Goal: Task Accomplishment & Management: Complete application form

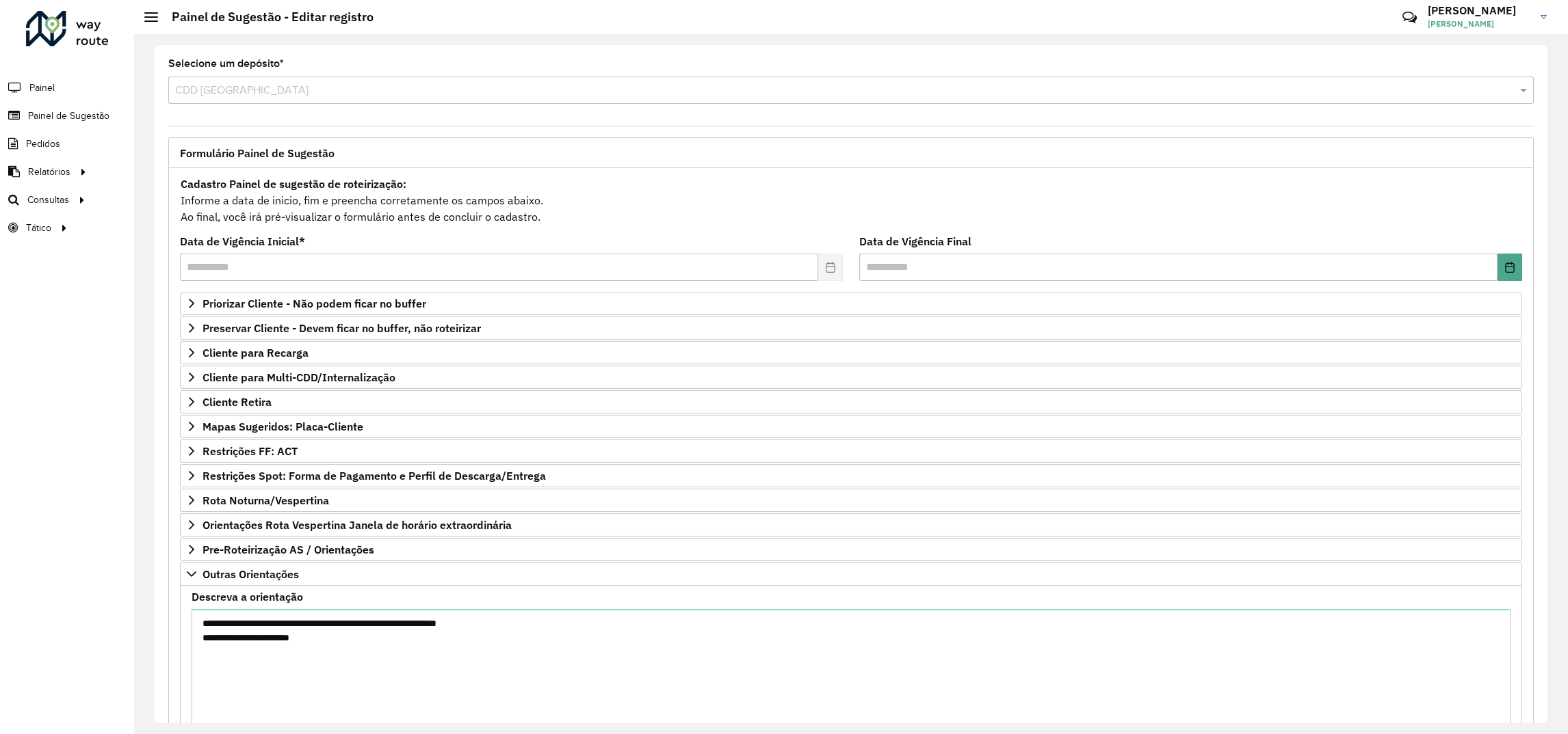
scroll to position [109, 0]
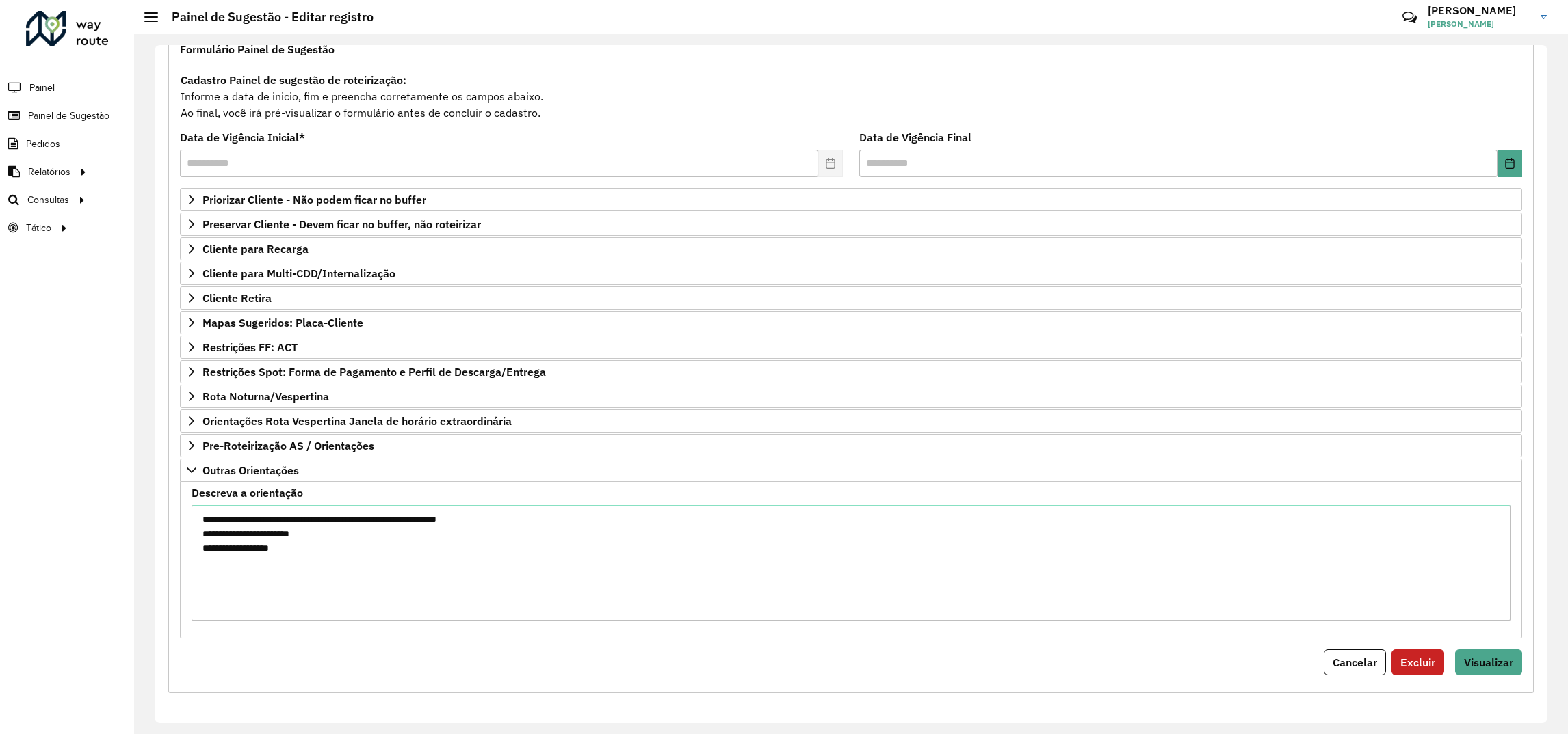
type textarea "**********"
click at [1518, 654] on div "**********" at bounding box center [851, 379] width 1365 height 629
click at [1508, 658] on span "Visualizar" at bounding box center [1489, 662] width 49 height 14
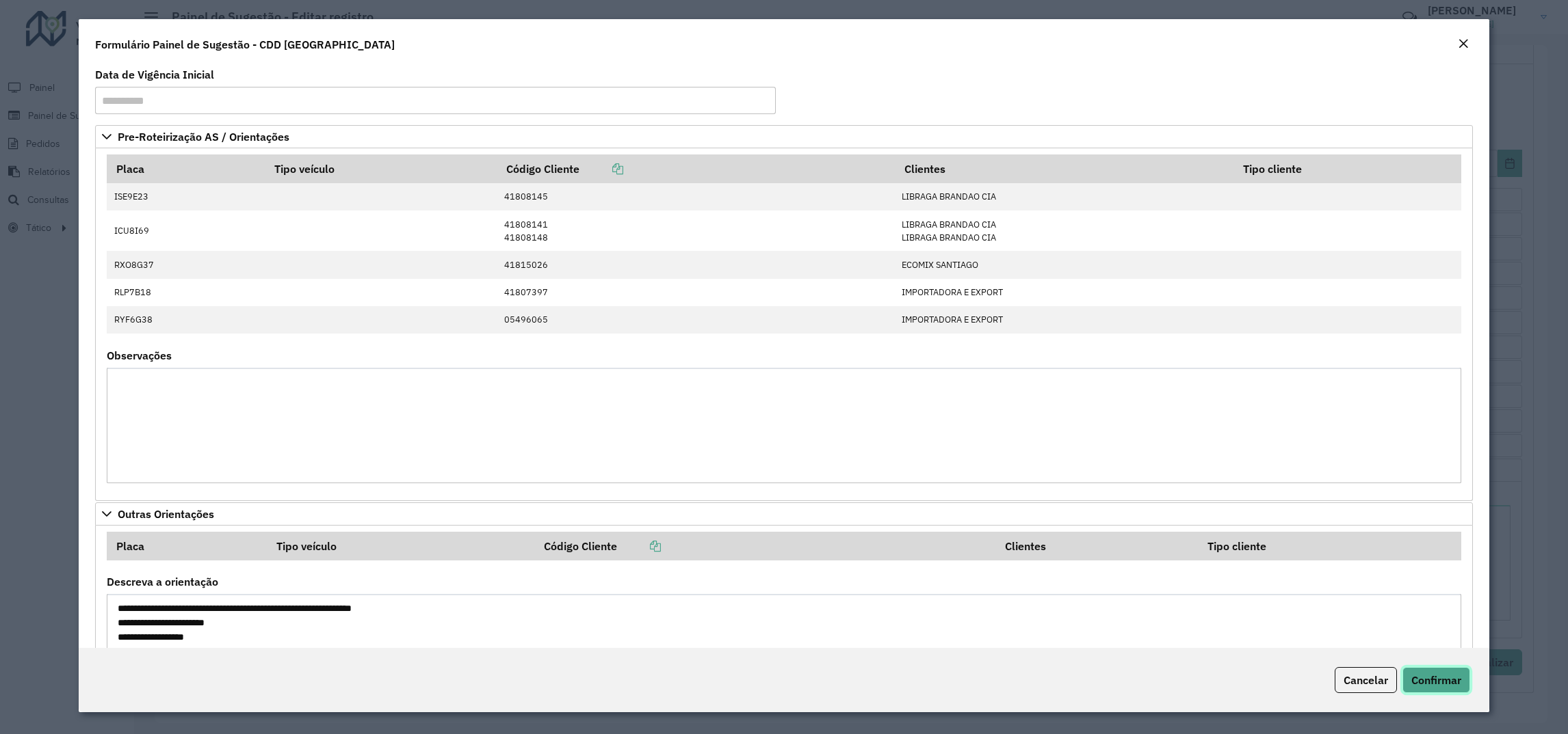
click at [1430, 678] on span "Confirmar" at bounding box center [1436, 680] width 50 height 14
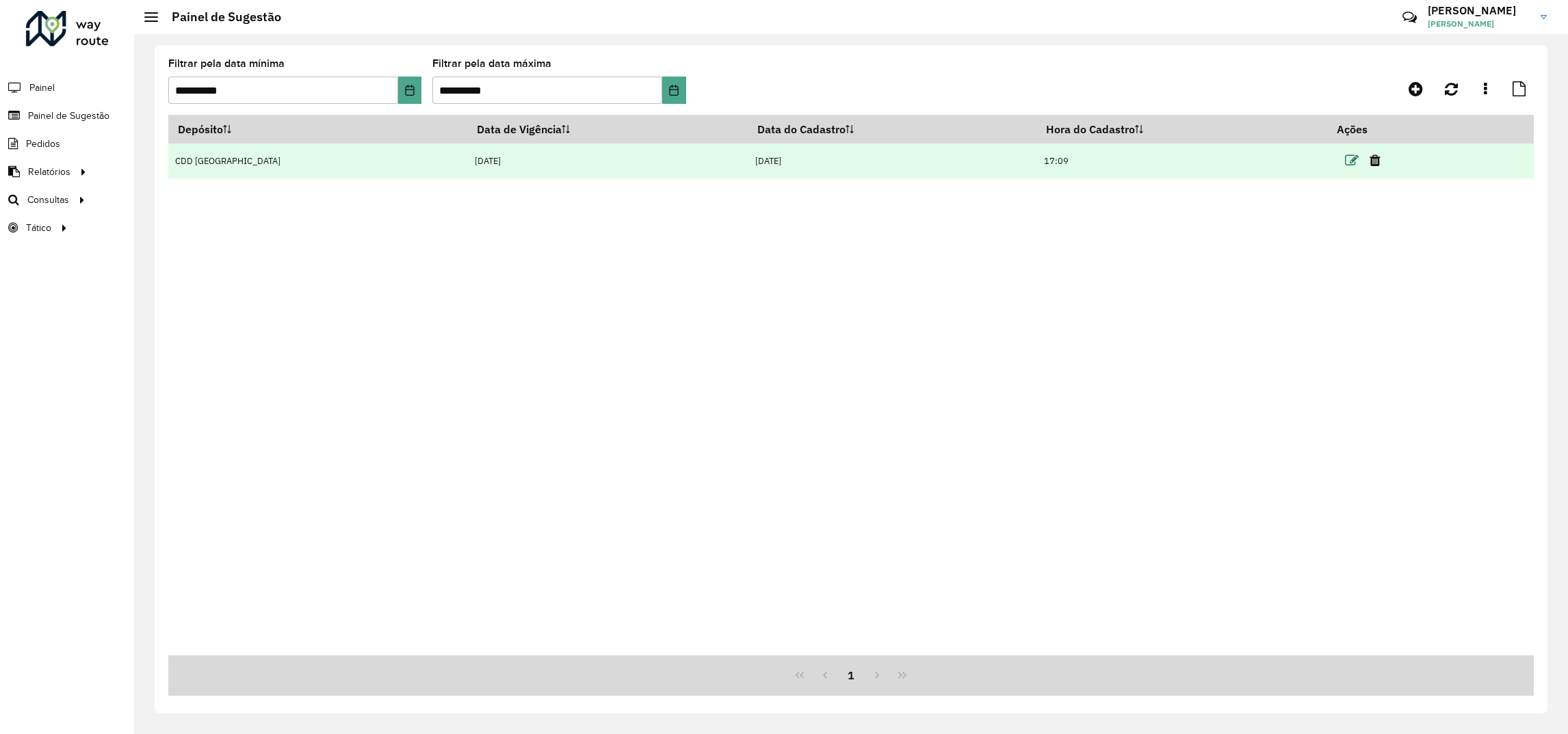
click at [1347, 155] on icon at bounding box center [1351, 161] width 14 height 14
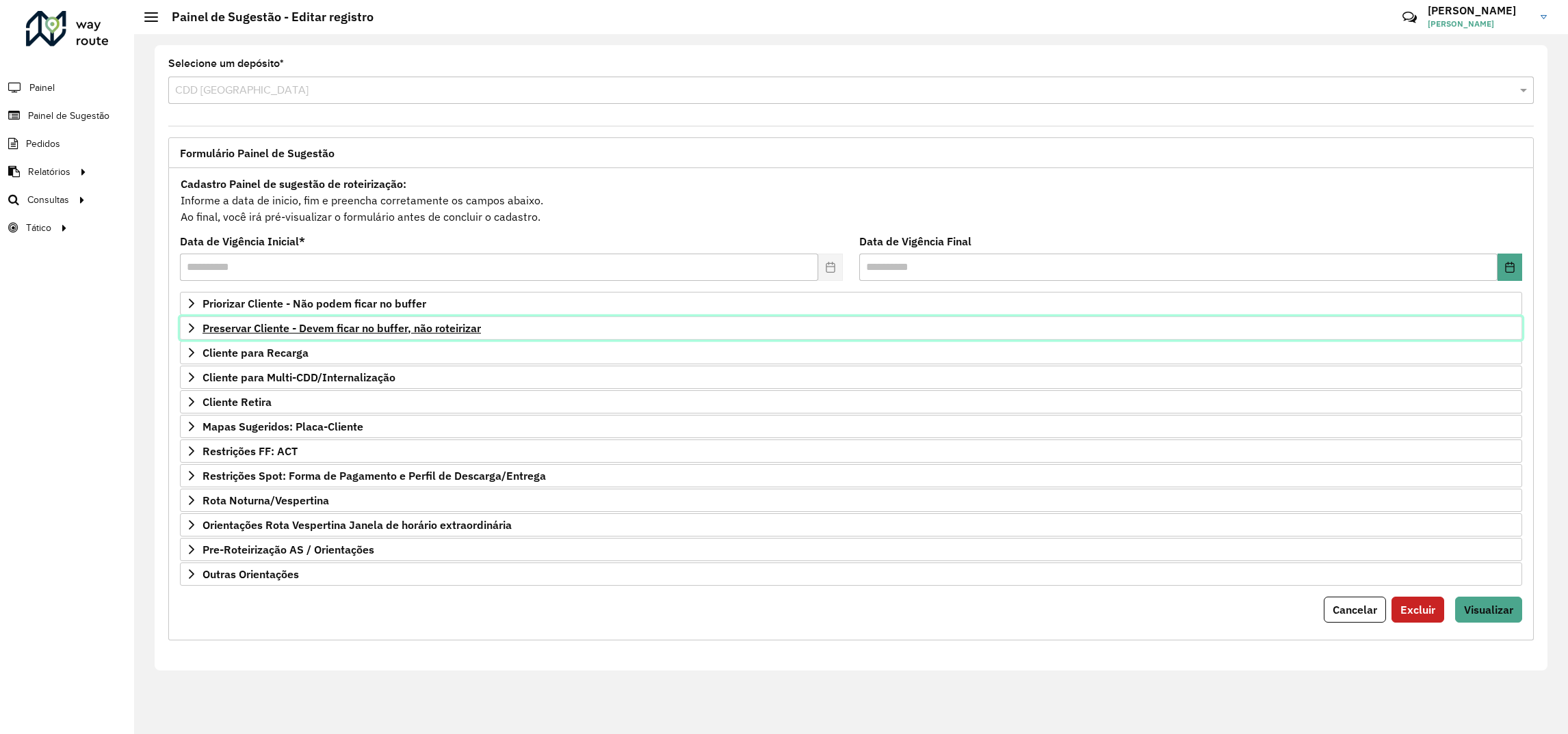
click at [259, 333] on span "Preservar Cliente - Devem ficar no buffer, não roteirizar" at bounding box center [341, 327] width 278 height 11
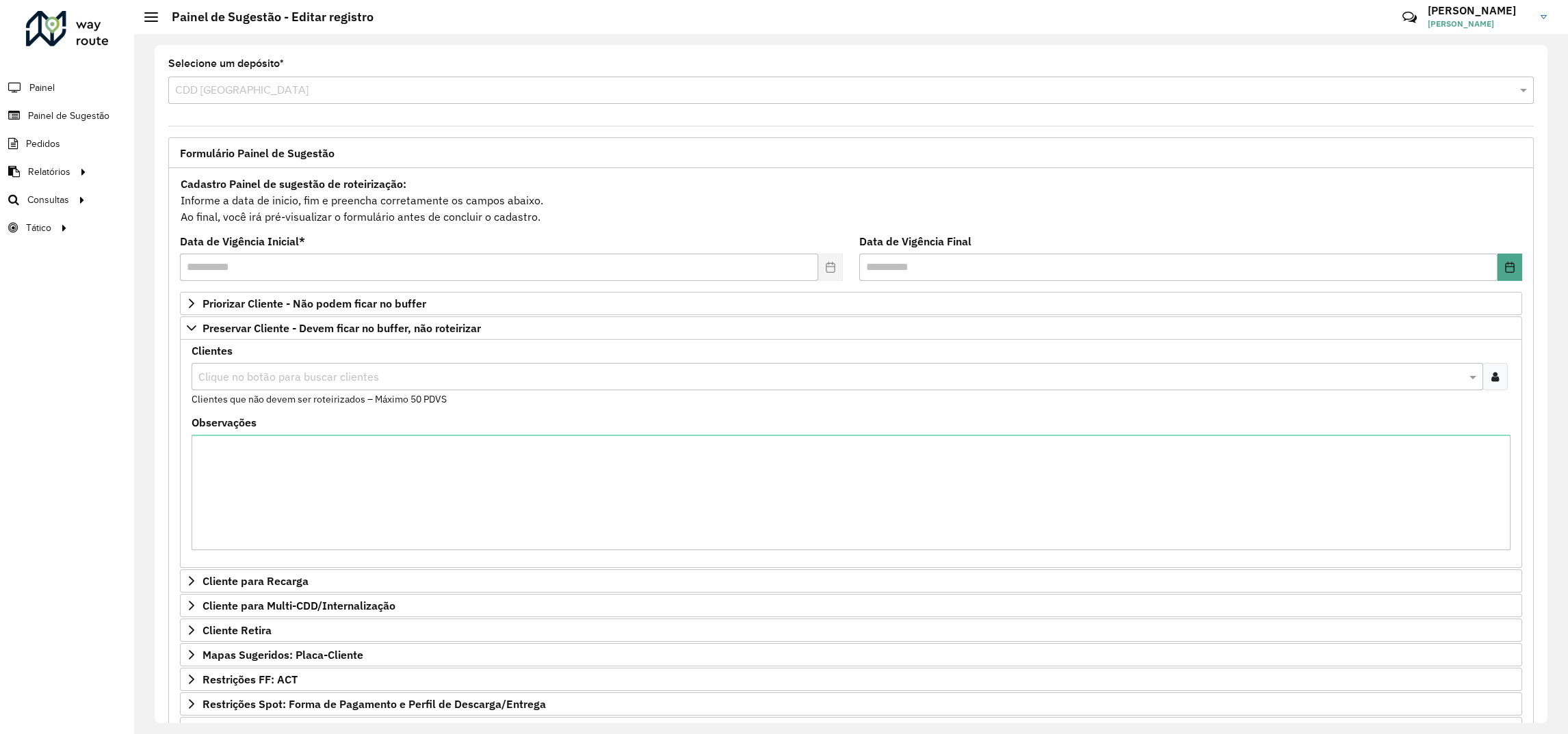
click at [365, 369] on div "Clique no botão para buscar clientes" at bounding box center [836, 376] width 1291 height 27
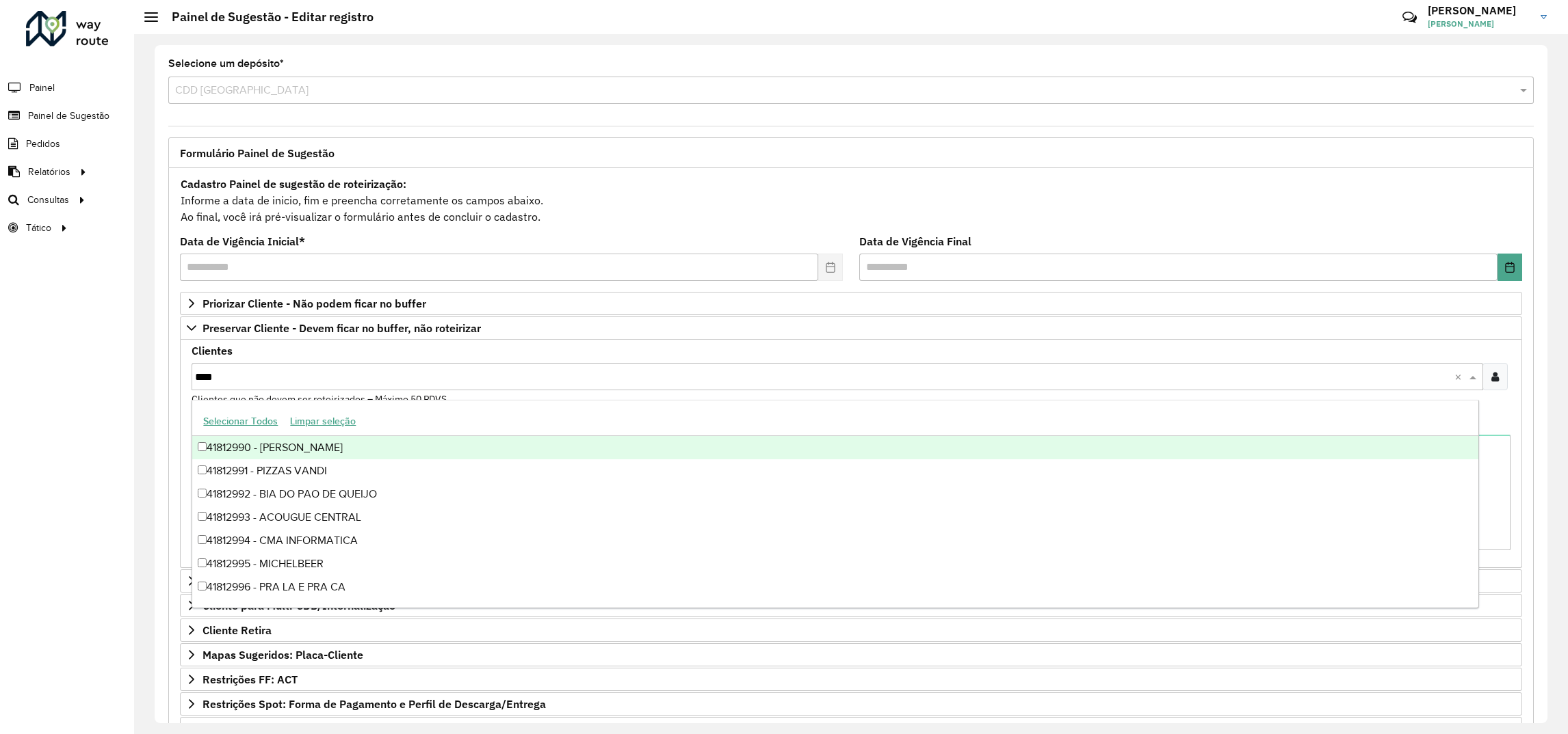
type input "*****"
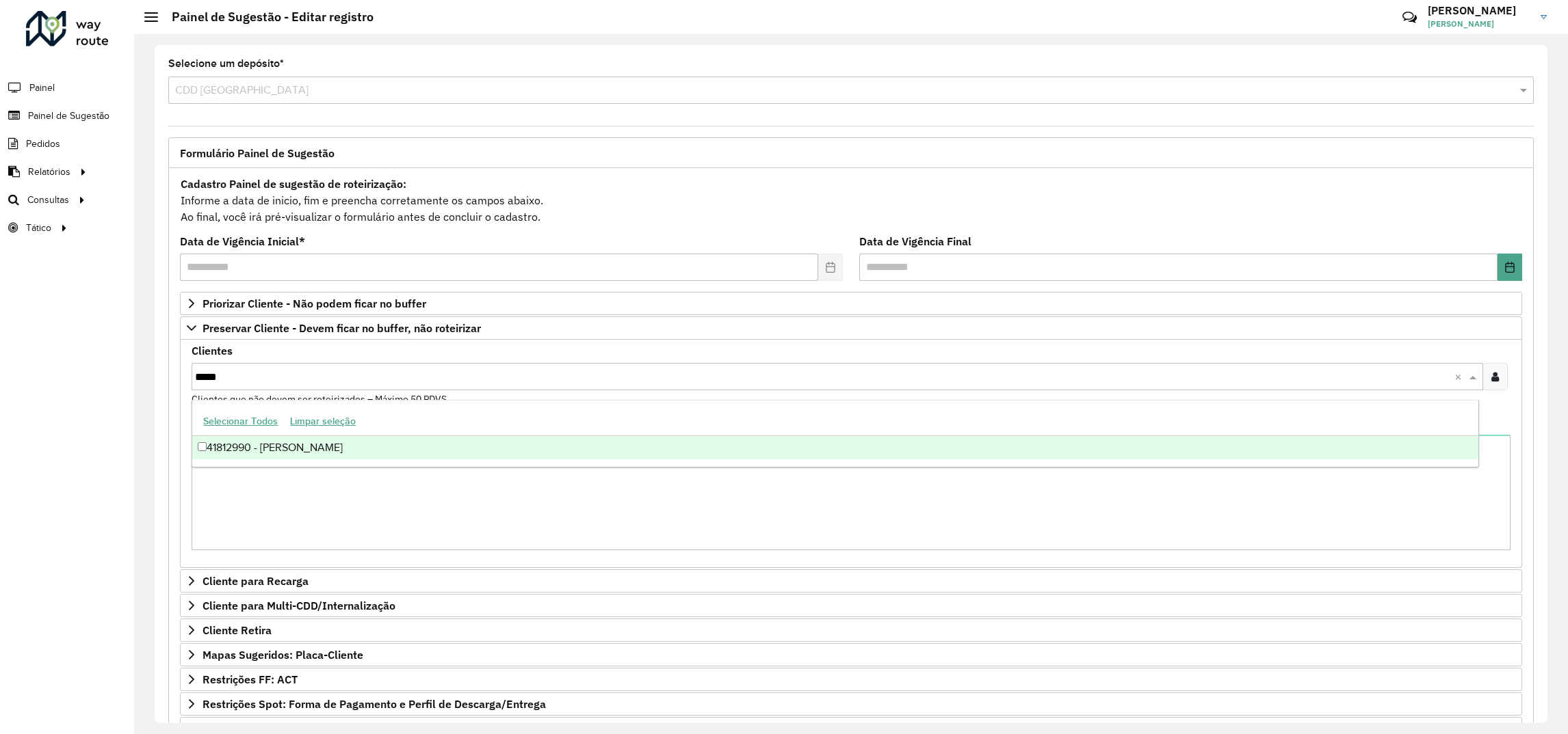
click at [369, 442] on div "41812990 - [PERSON_NAME]" at bounding box center [835, 448] width 1286 height 24
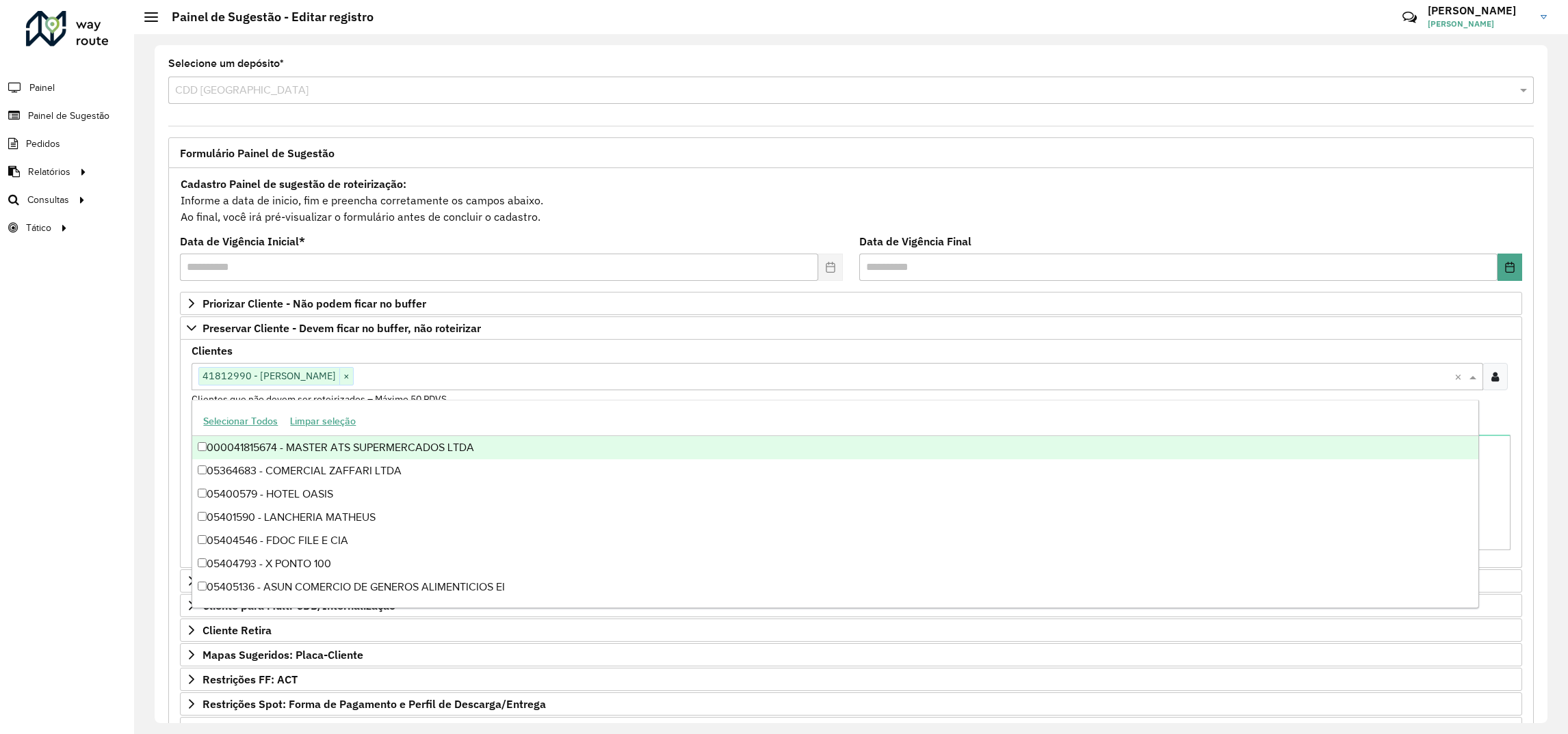
click at [55, 408] on div "Roteirizador AmbevTech Painel Painel de Sugestão Pedidos Relatórios Clientes Cl…" at bounding box center [67, 367] width 134 height 734
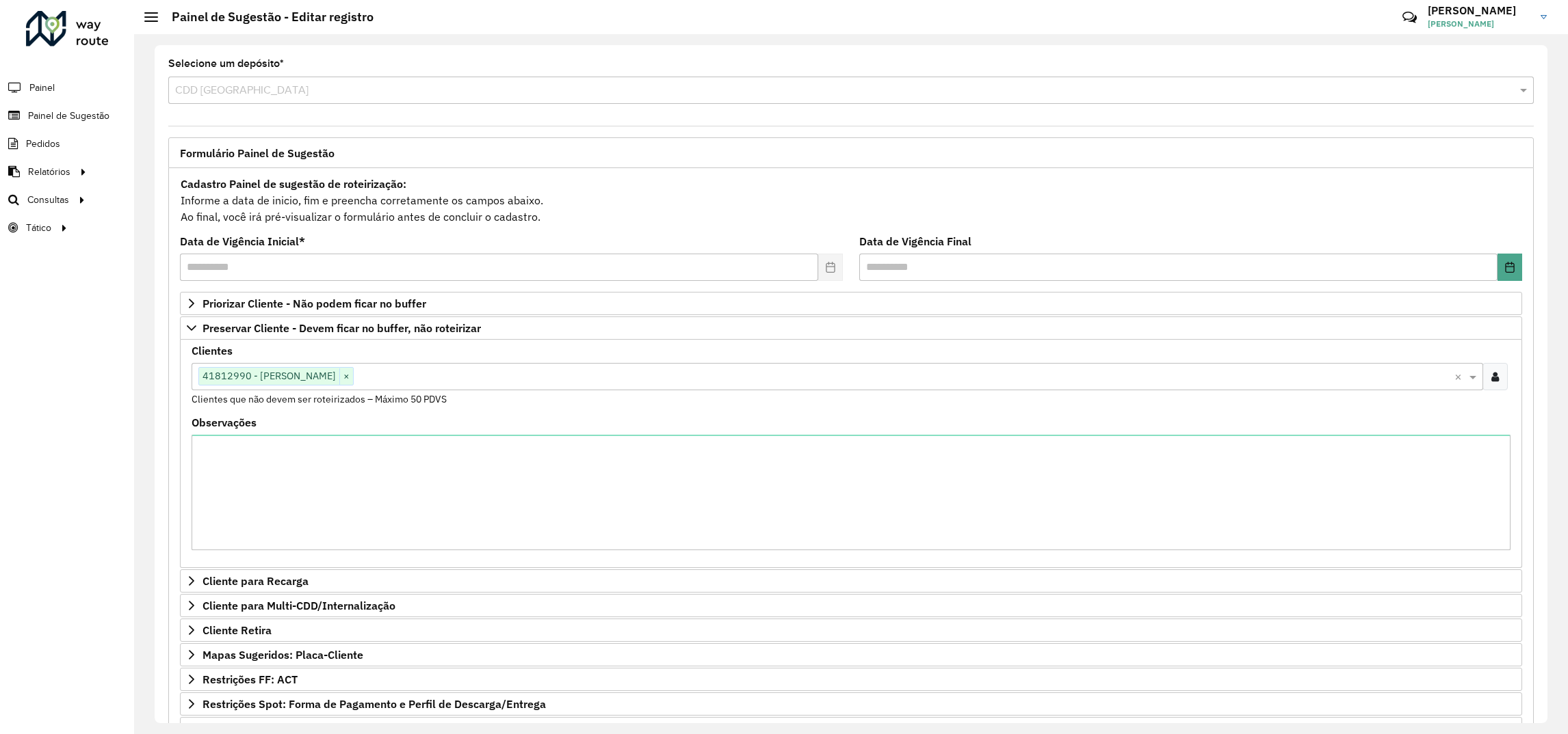
scroll to position [182, 0]
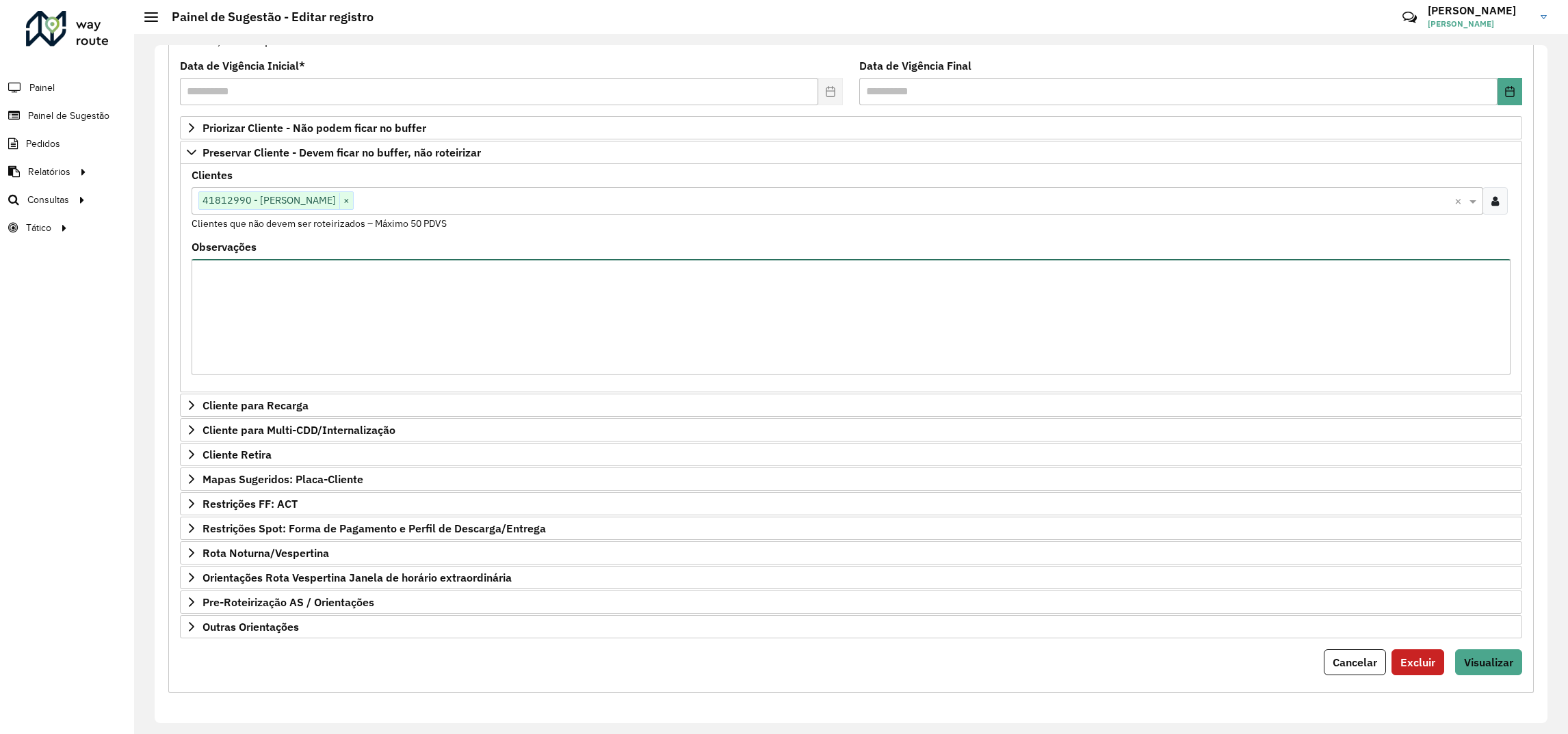
click at [277, 292] on textarea "Observações" at bounding box center [850, 317] width 1319 height 116
type textarea "**********"
click at [1454, 674] on hb-button "Visualizar" at bounding box center [1488, 662] width 67 height 26
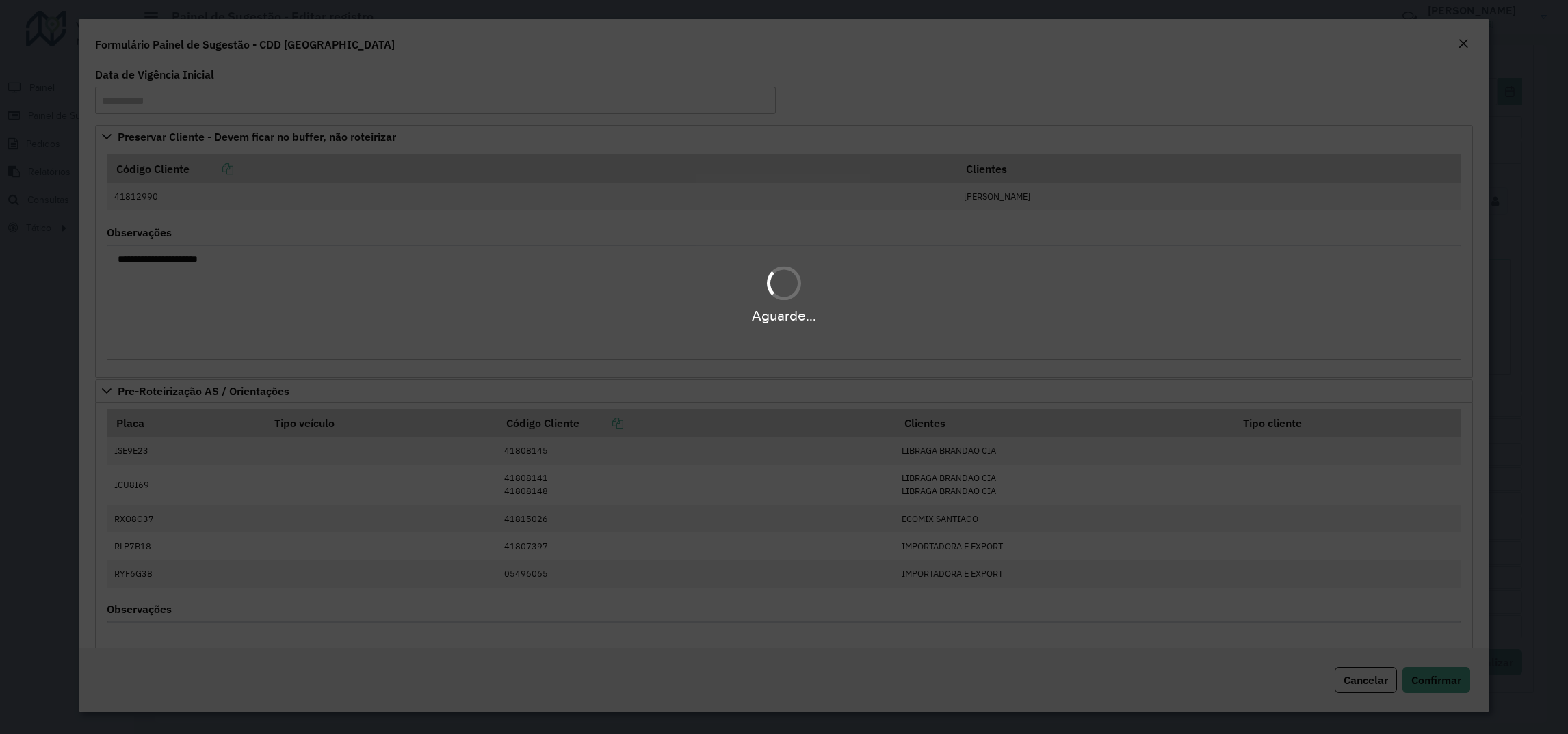
click at [1458, 674] on div "Aguarde..." at bounding box center [784, 367] width 1568 height 734
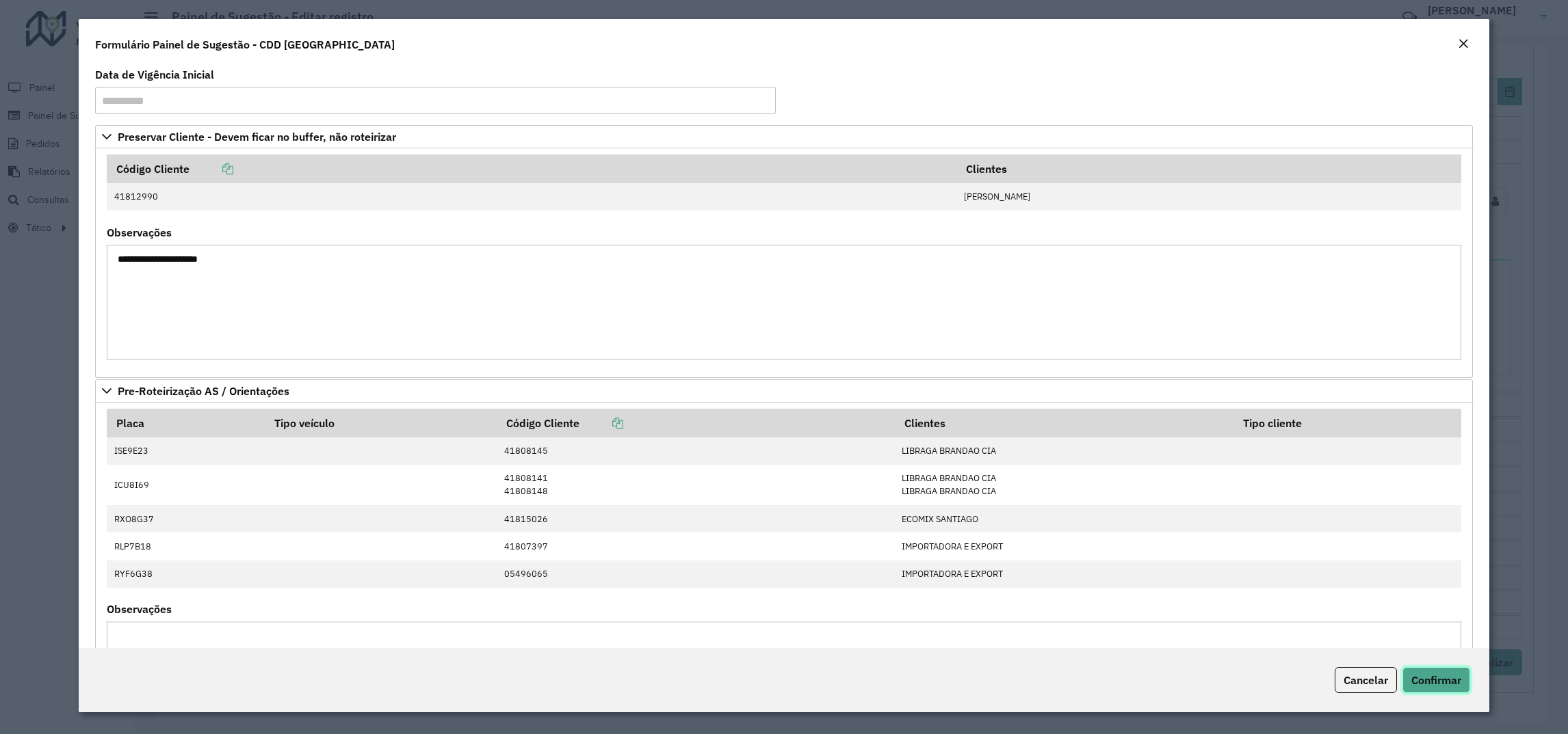
click at [1449, 683] on span "Confirmar" at bounding box center [1436, 680] width 50 height 14
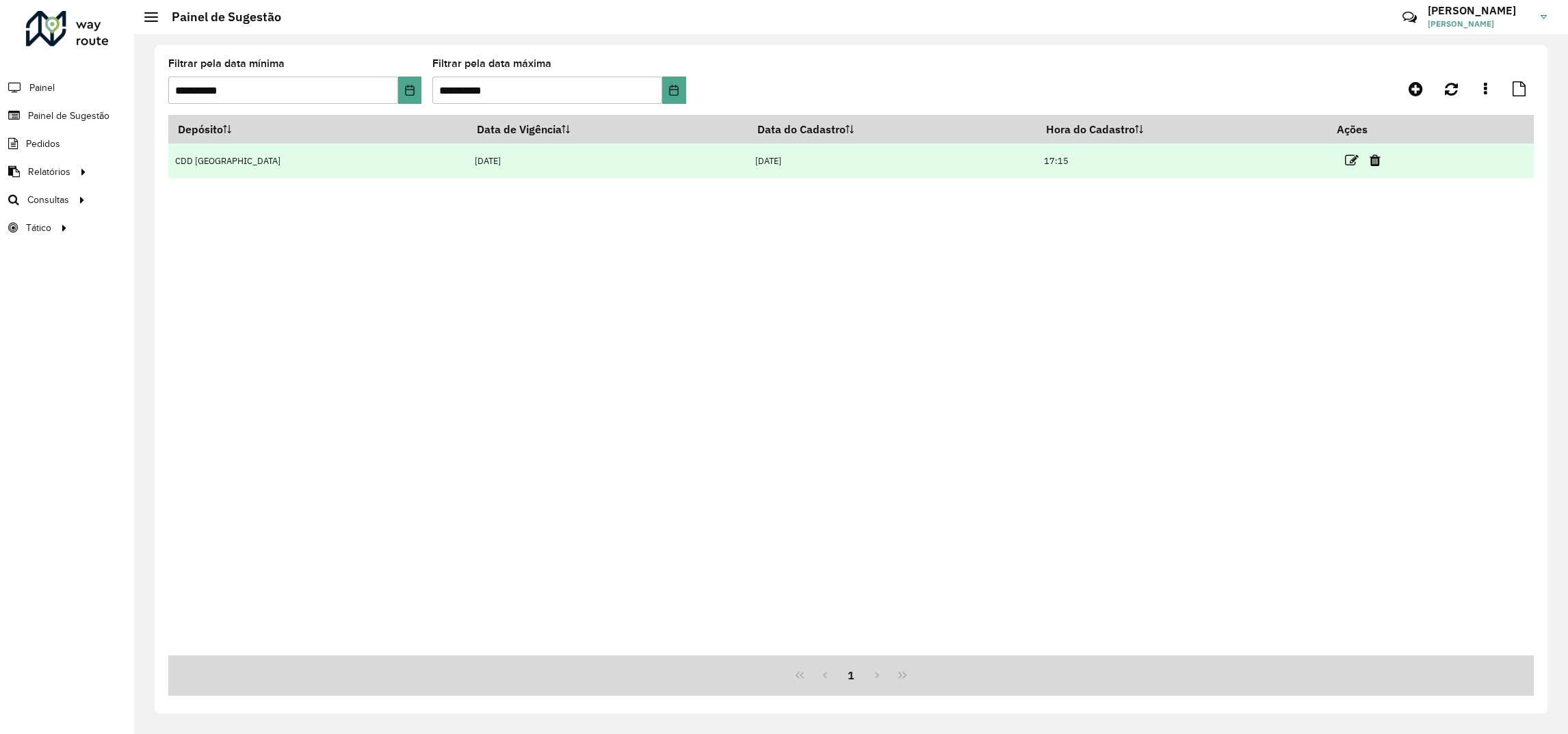
click at [1345, 169] on link at bounding box center [1351, 160] width 14 height 19
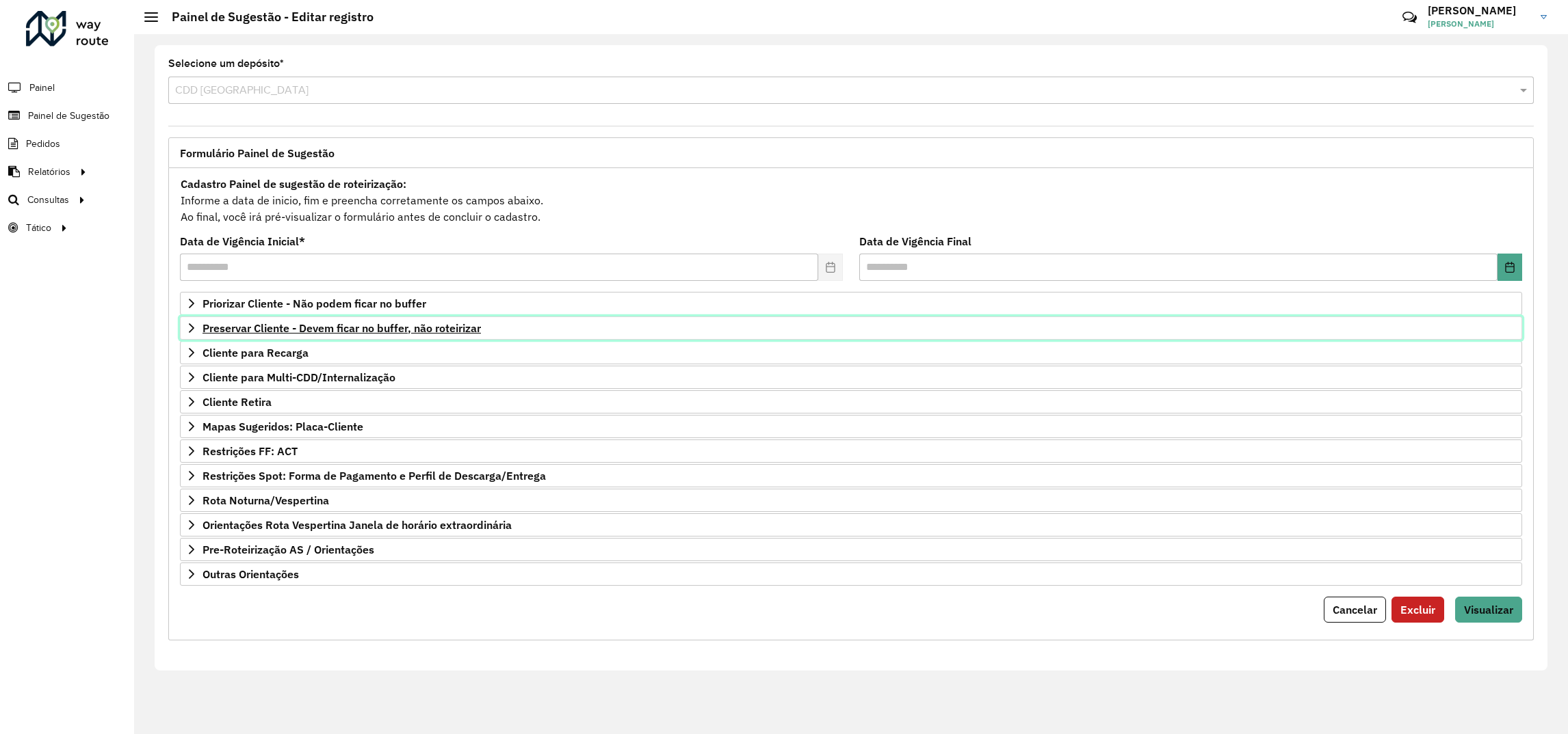
click at [243, 326] on span "Preservar Cliente - Devem ficar no buffer, não roteirizar" at bounding box center [341, 327] width 278 height 11
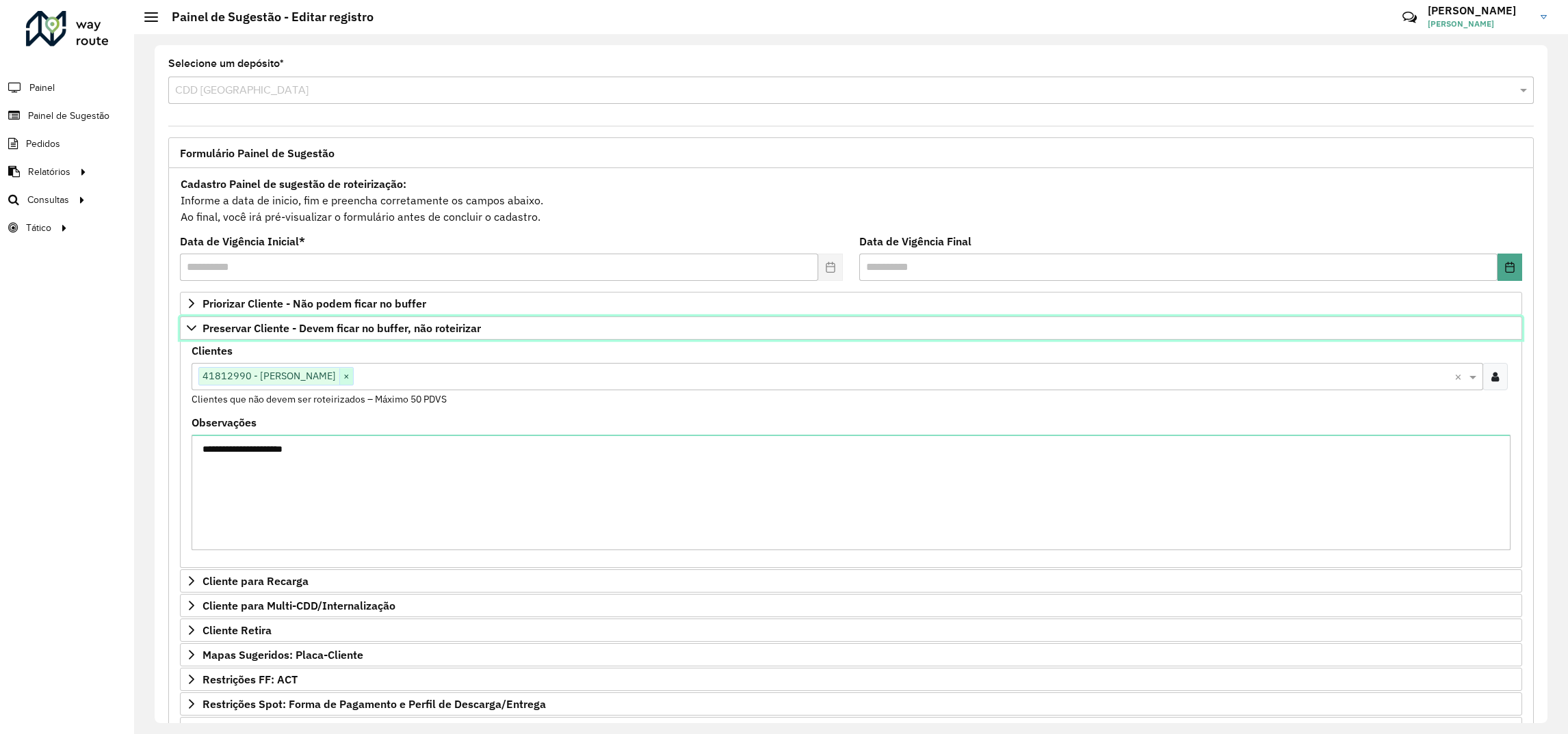
click at [351, 380] on span "×" at bounding box center [346, 376] width 14 height 17
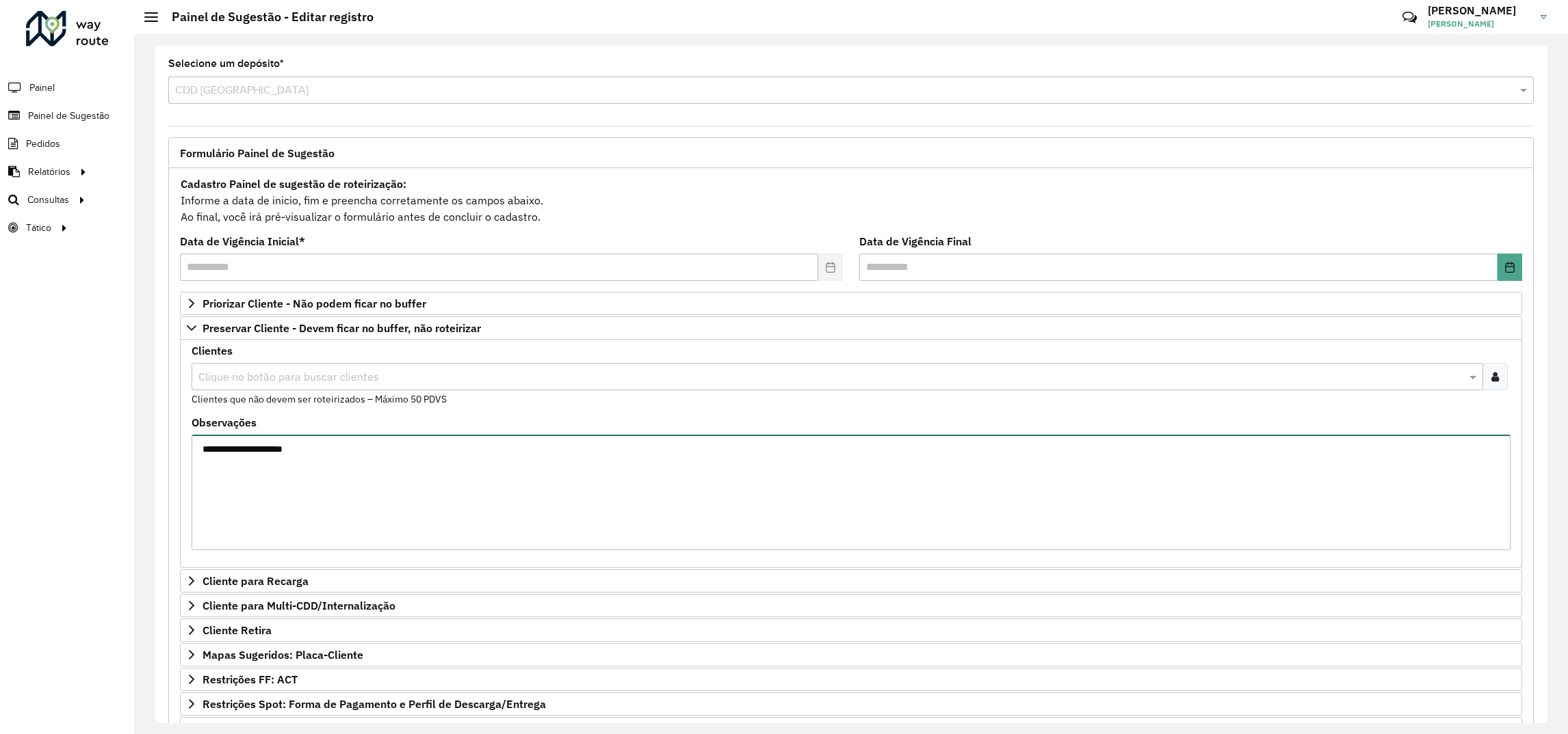
drag, startPoint x: 350, startPoint y: 470, endPoint x: 187, endPoint y: 466, distance: 163.0
click at [157, 469] on div "**********" at bounding box center [851, 384] width 1392 height 678
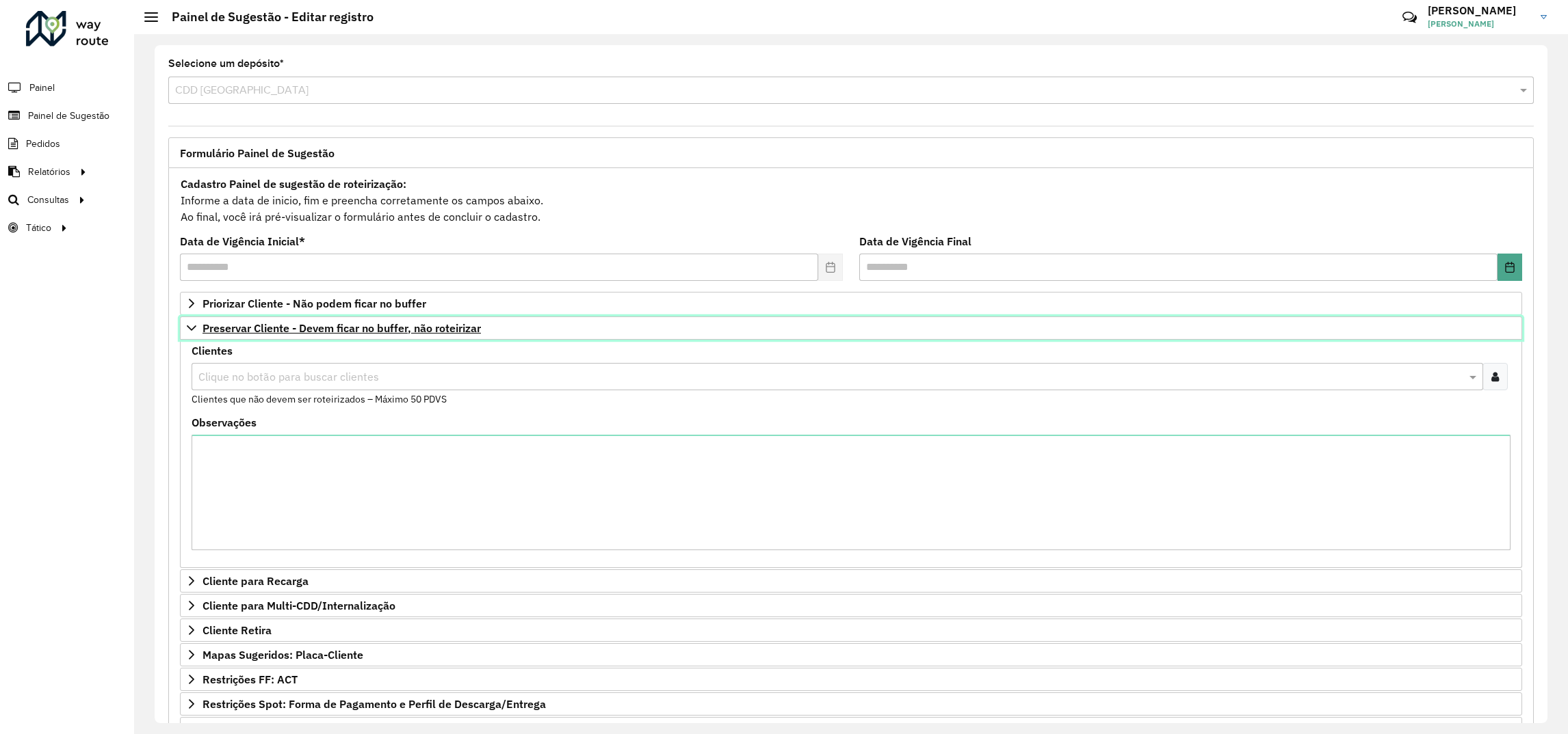
click at [183, 337] on link "Preservar Cliente - Devem ficar no buffer, não roteirizar" at bounding box center [850, 328] width 1341 height 24
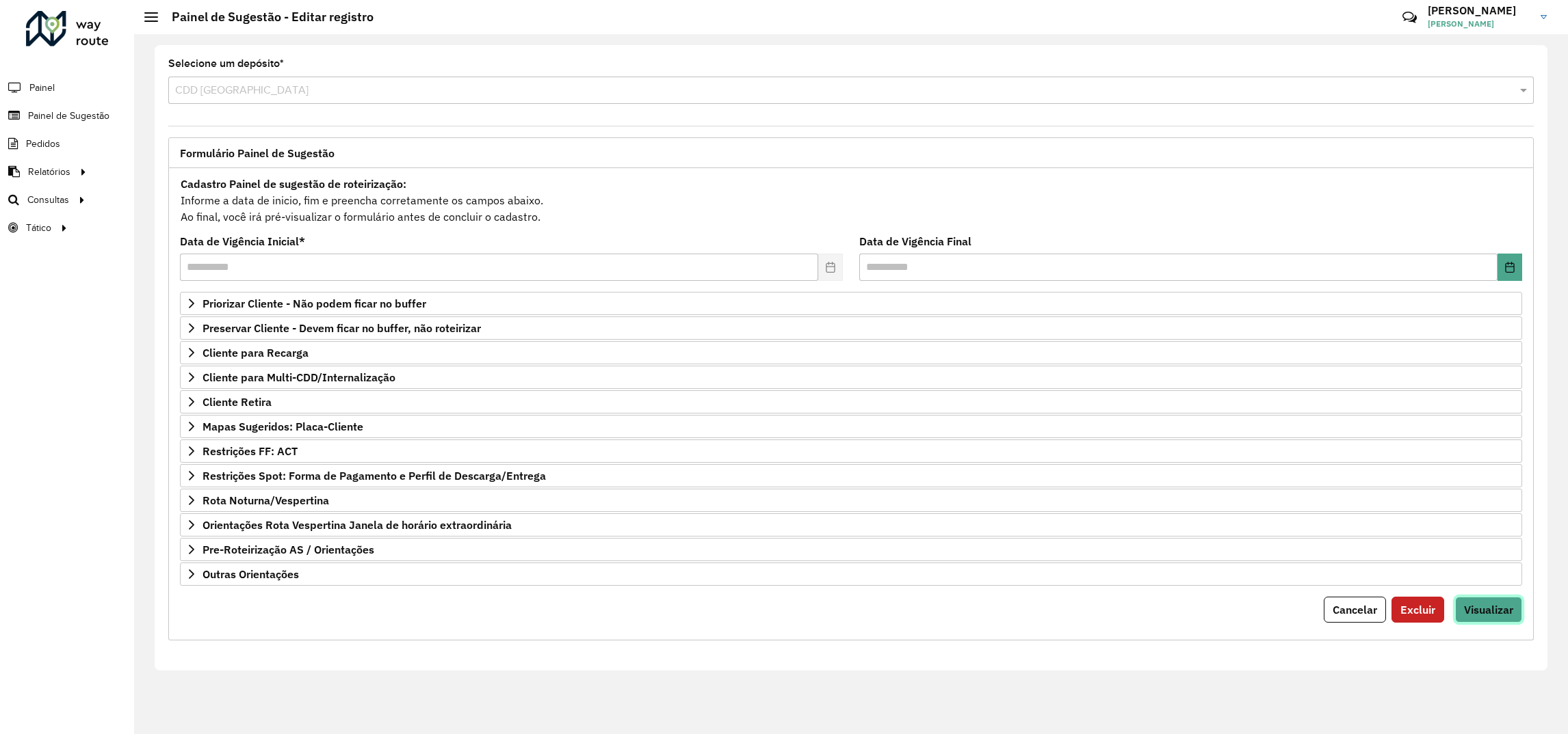
click at [1475, 605] on span "Visualizar" at bounding box center [1489, 610] width 49 height 14
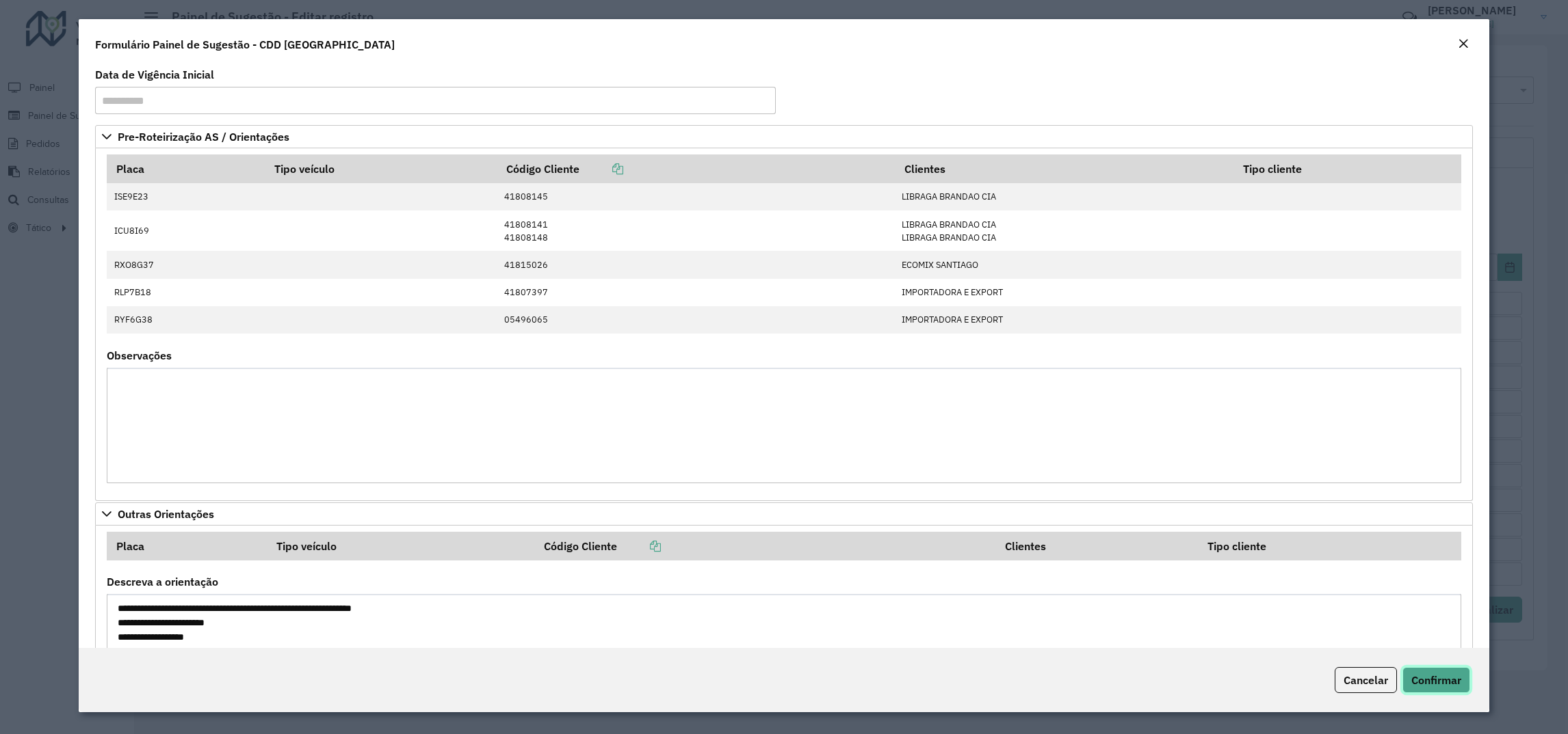
click at [1442, 674] on span "Confirmar" at bounding box center [1436, 680] width 50 height 14
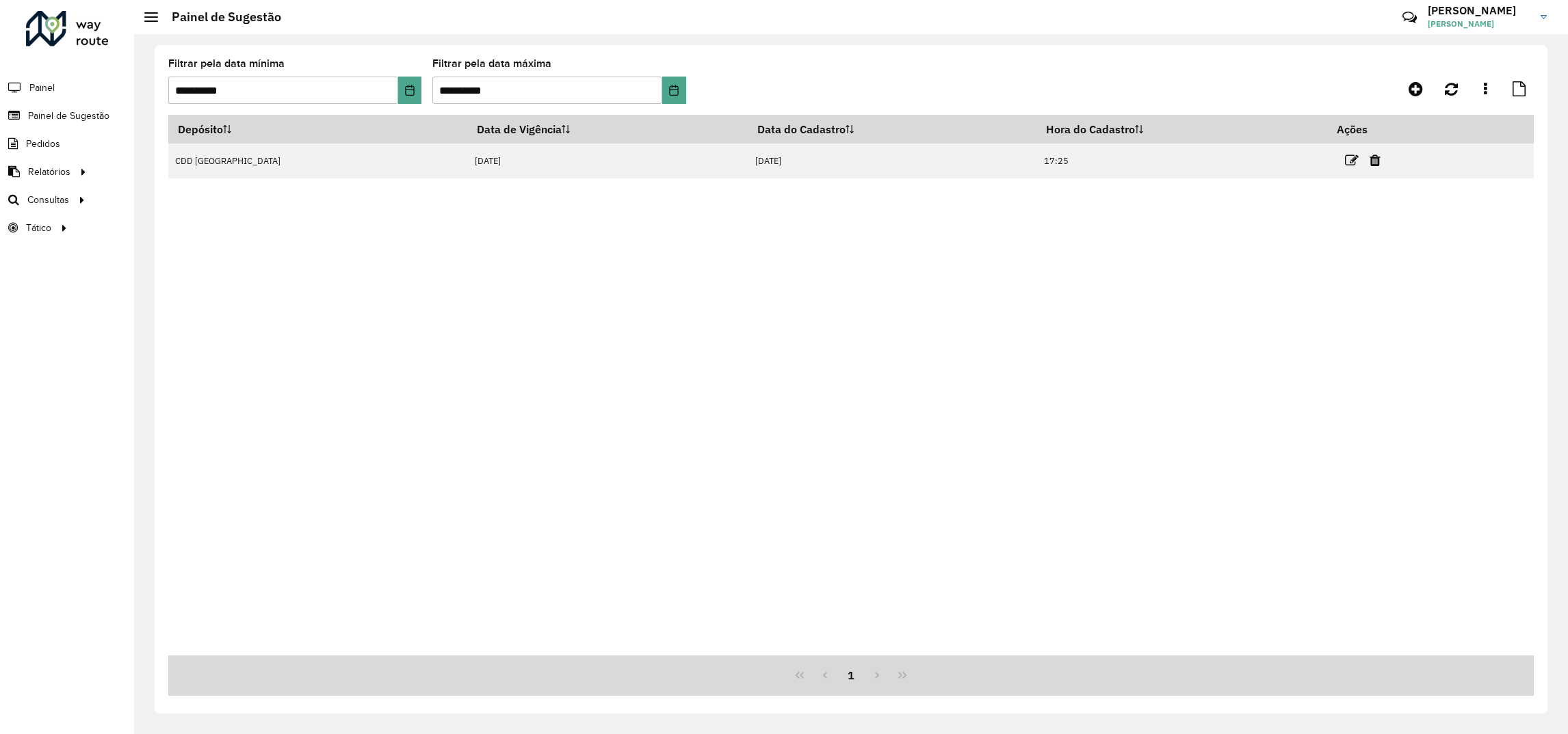
drag, startPoint x: 1277, startPoint y: 532, endPoint x: 1294, endPoint y: 544, distance: 20.8
click at [1294, 544] on div "Depósito Data de Vigência Data do Cadastro Hora do Cadastro Ações CDD [GEOGRAPH…" at bounding box center [851, 385] width 1365 height 541
click at [1181, 367] on div "Depósito Data de Vigência Data do Cadastro Hora do Cadastro Ações CDD [GEOGRAPH…" at bounding box center [851, 385] width 1365 height 541
